Goal: Download file/media

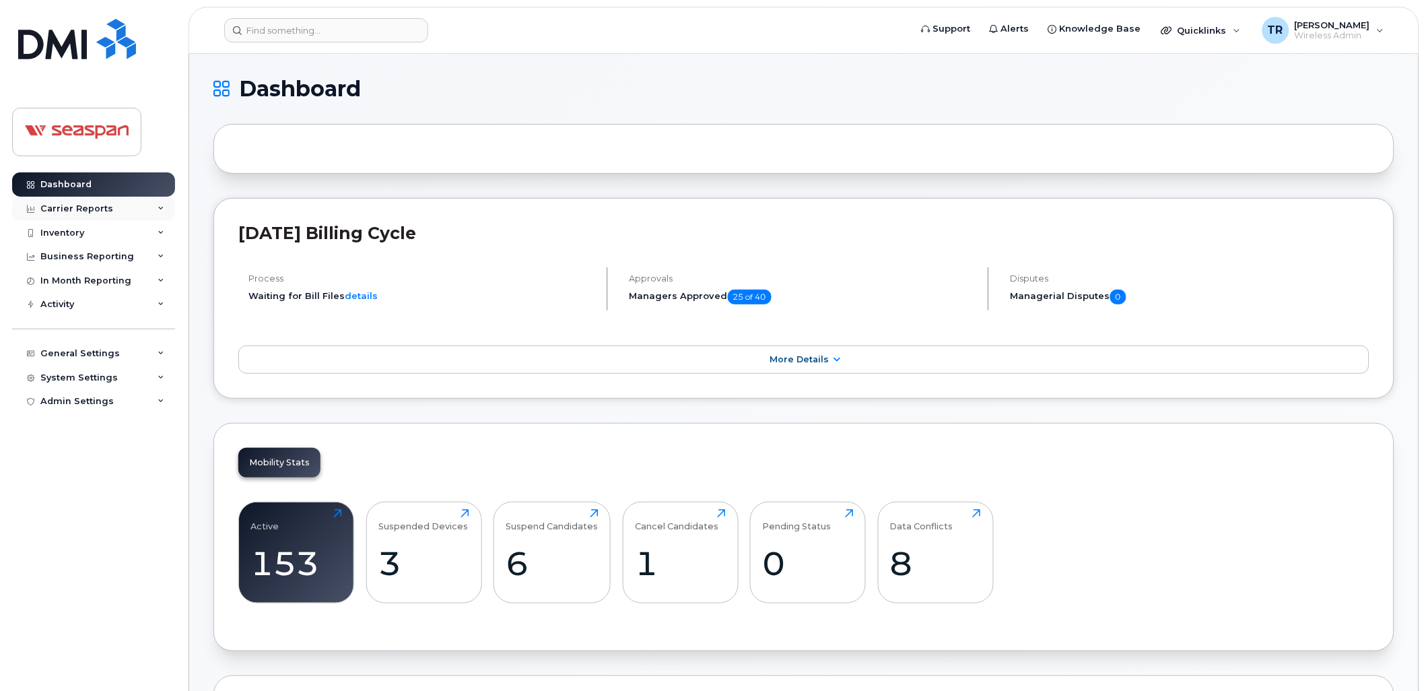
click at [104, 205] on div "Carrier Reports" at bounding box center [76, 208] width 73 height 11
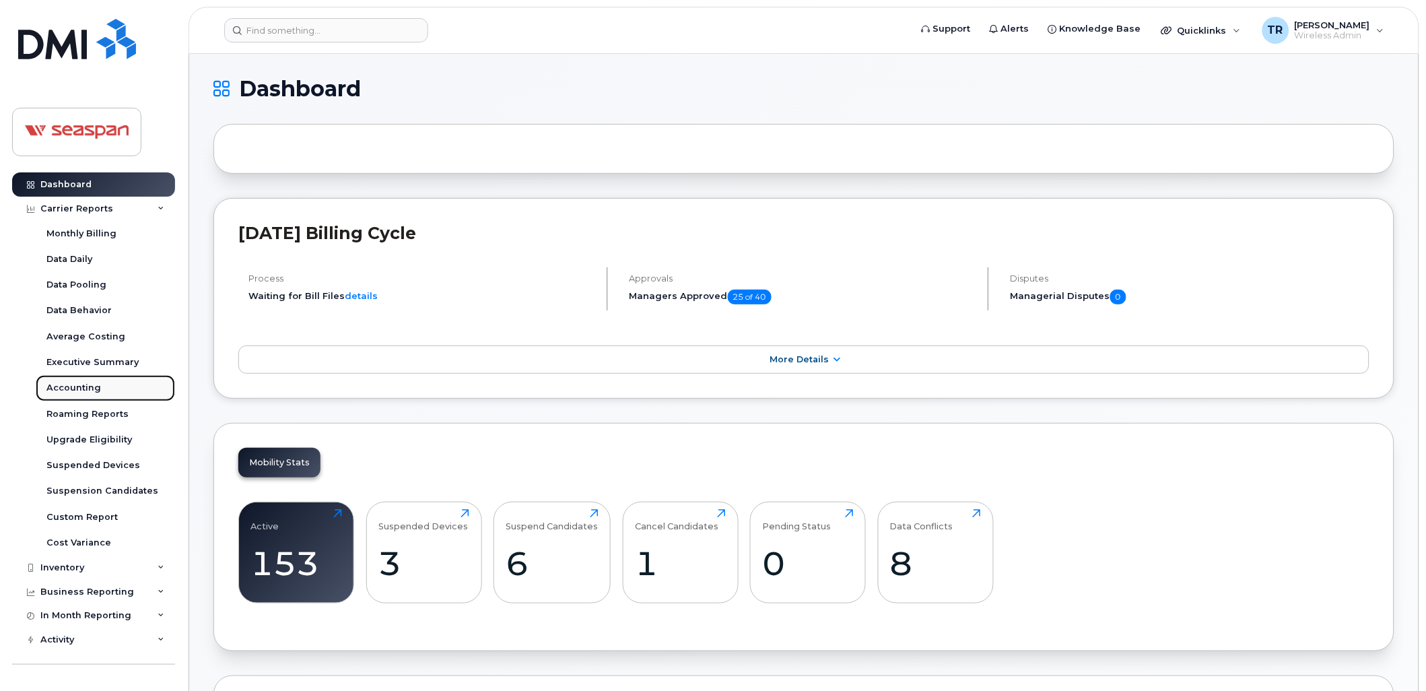
click at [93, 380] on link "Accounting" at bounding box center [105, 388] width 139 height 26
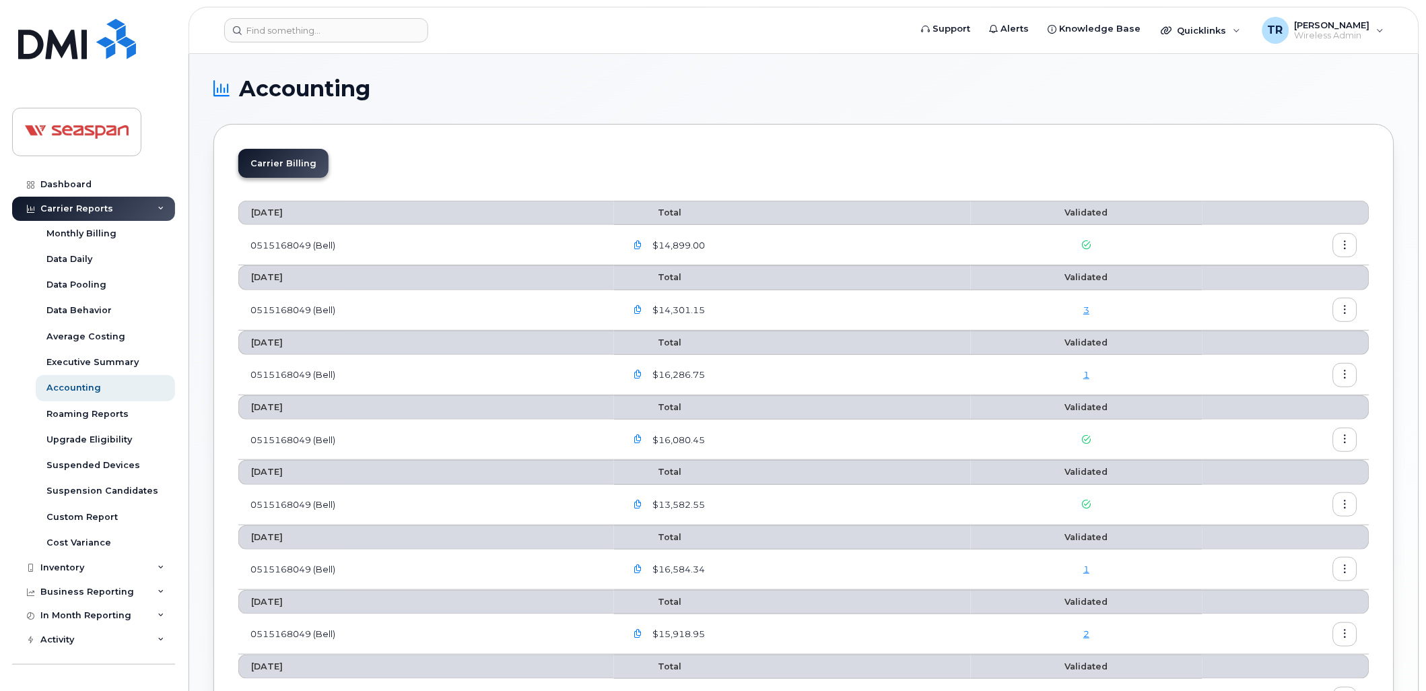
click at [1356, 243] on button "button" at bounding box center [1345, 245] width 24 height 24
click at [940, 212] on th "Total" at bounding box center [792, 213] width 357 height 24
click at [648, 244] on button "button" at bounding box center [638, 245] width 24 height 24
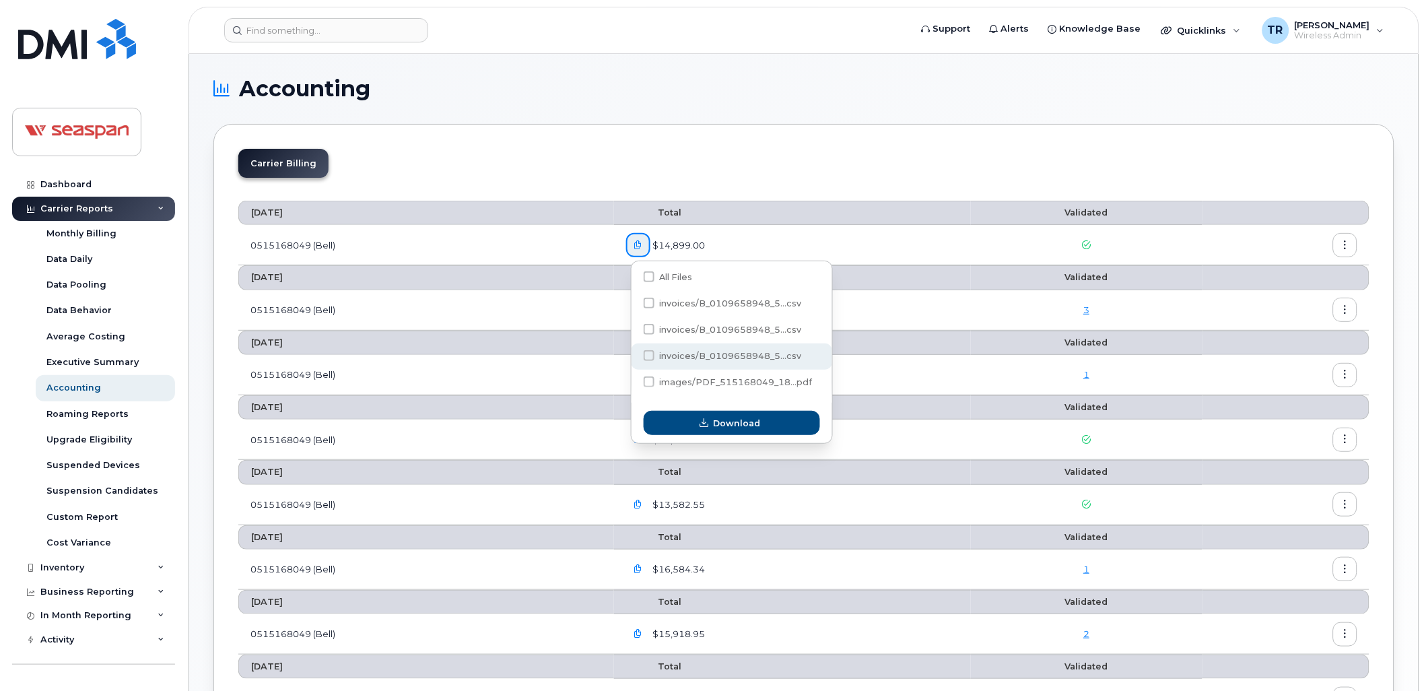
scroll to position [50, 0]
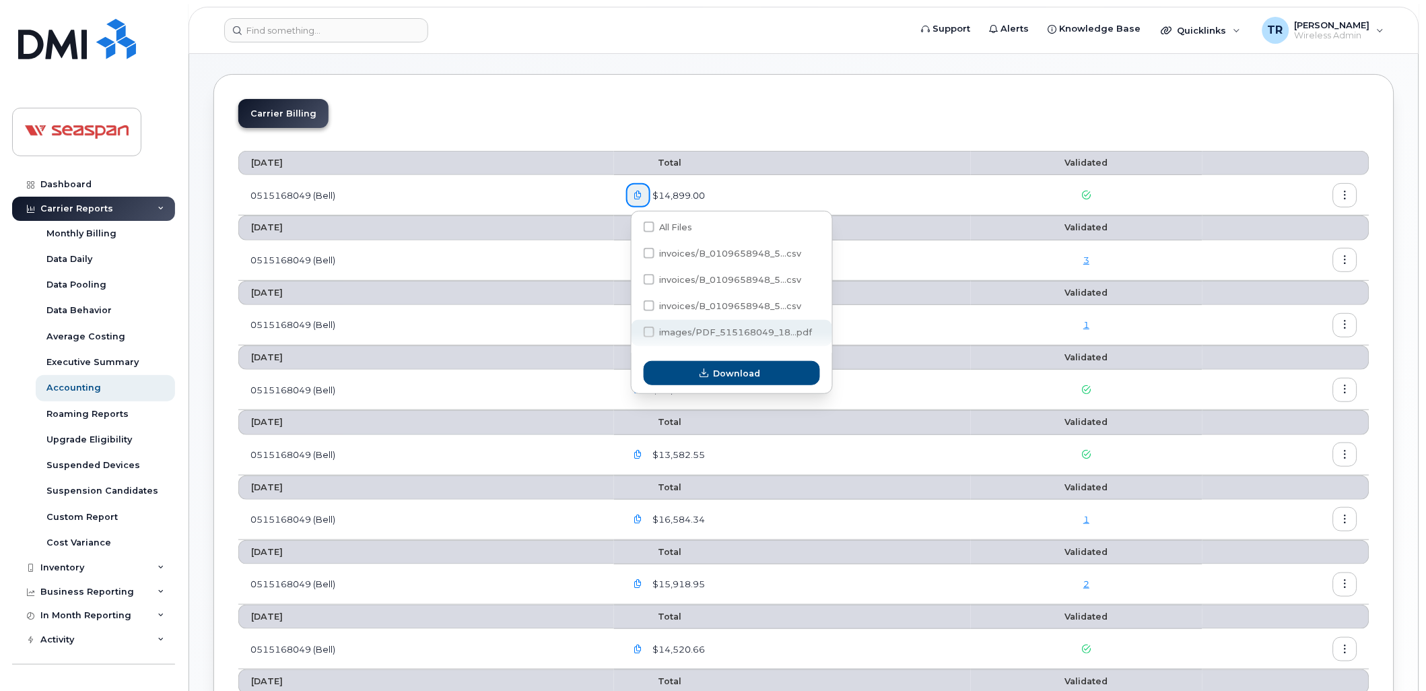
click at [644, 330] on span at bounding box center [649, 331] width 11 height 11
click at [634, 330] on input "images/PDF_515168049_18...pdf" at bounding box center [630, 332] width 7 height 7
checkbox input "true"
click at [699, 370] on span "button" at bounding box center [704, 373] width 13 height 13
